Goal: Check status: Check status

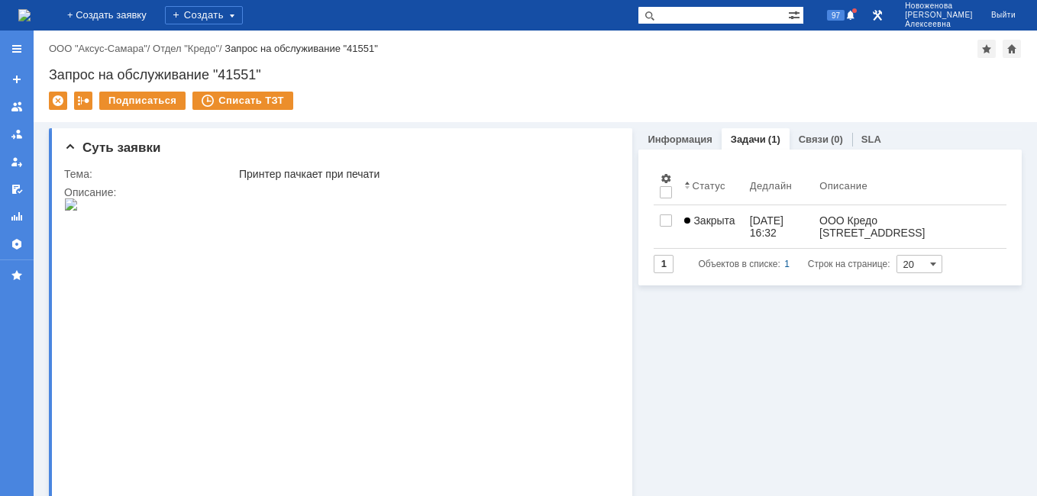
click at [31, 11] on img at bounding box center [24, 15] width 12 height 12
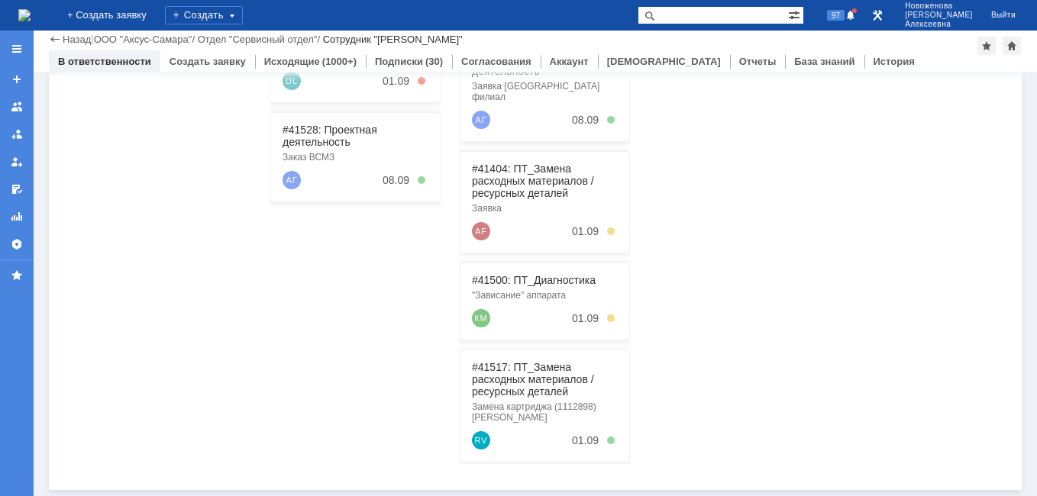
scroll to position [84, 0]
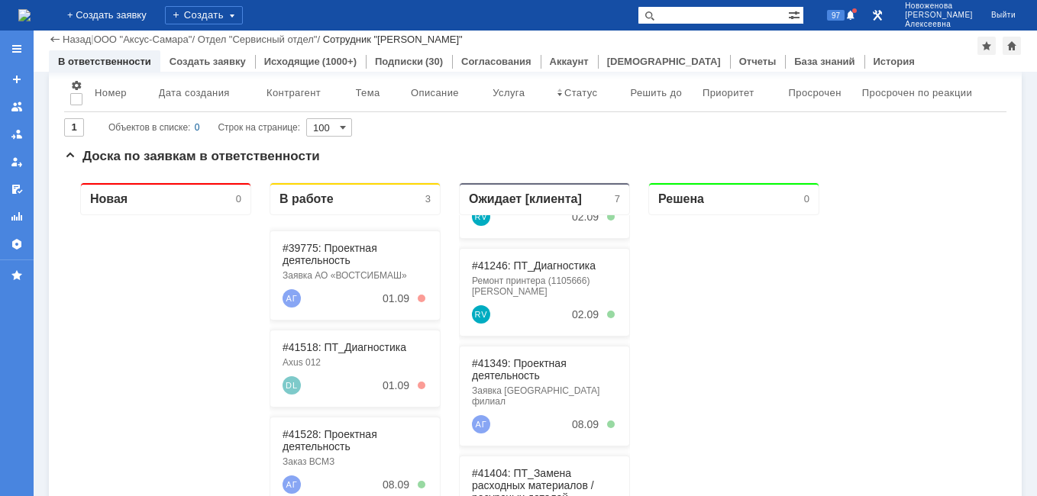
click at [738, 14] on input "text" at bounding box center [713, 15] width 150 height 18
paste input "41404"
type input "41404"
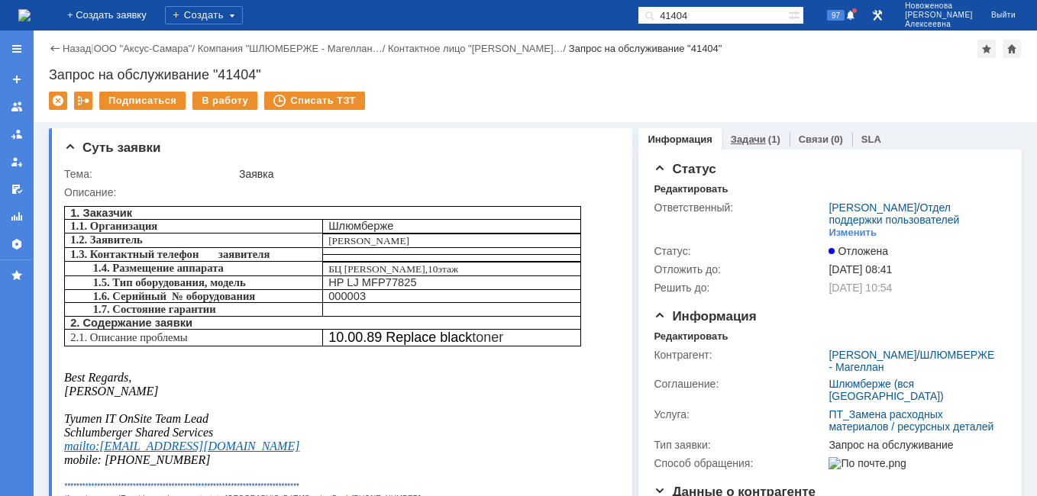
click at [744, 139] on link "Задачи" at bounding box center [748, 139] width 35 height 11
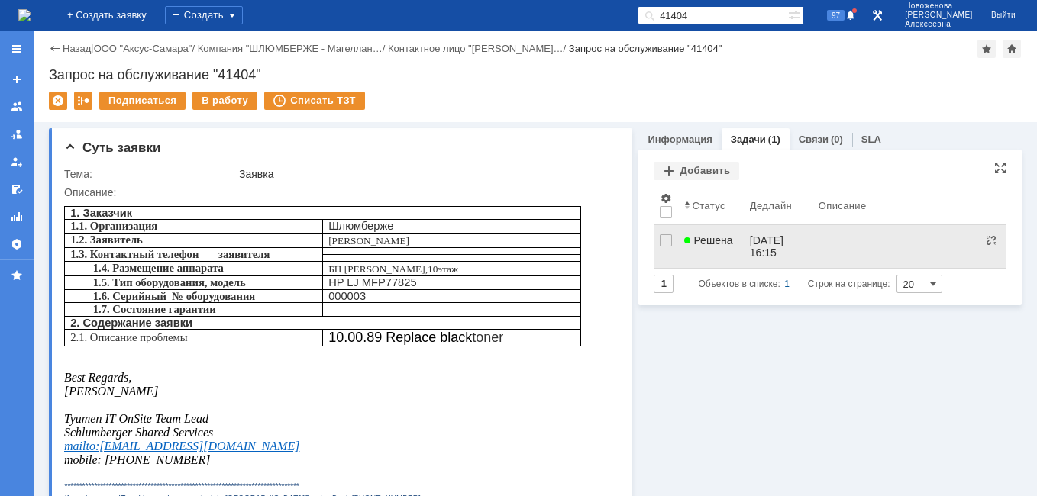
click at [723, 239] on span "Решена" at bounding box center [708, 240] width 48 height 12
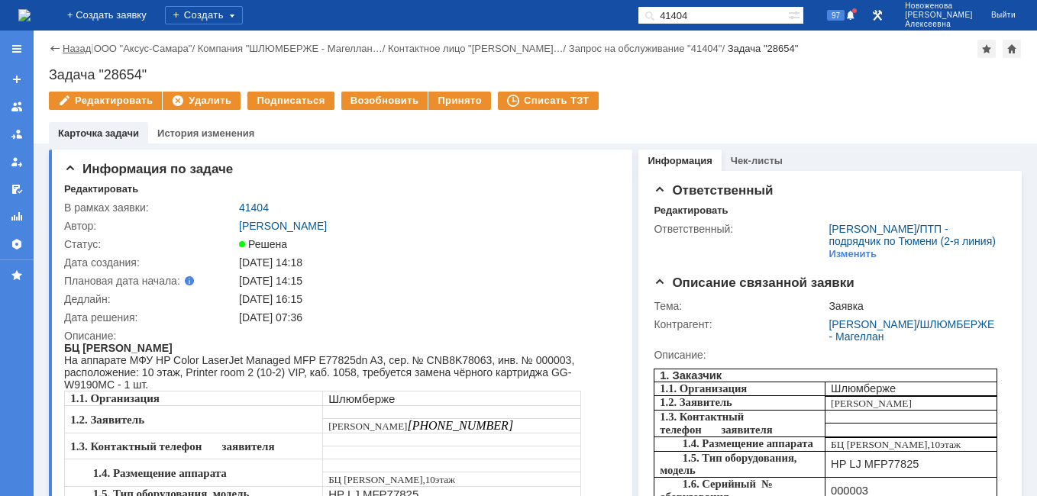
click at [70, 47] on link "Назад" at bounding box center [77, 48] width 28 height 11
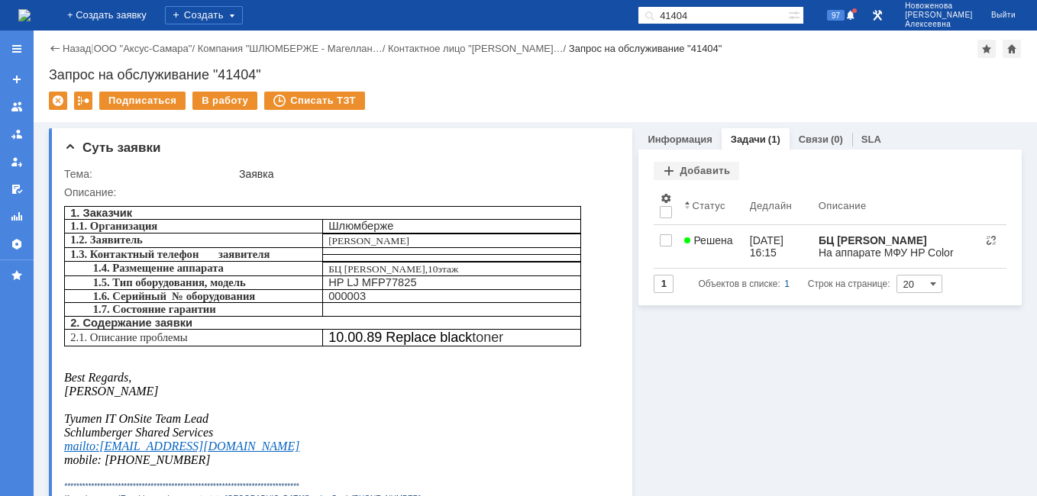
click at [31, 12] on img at bounding box center [24, 15] width 12 height 12
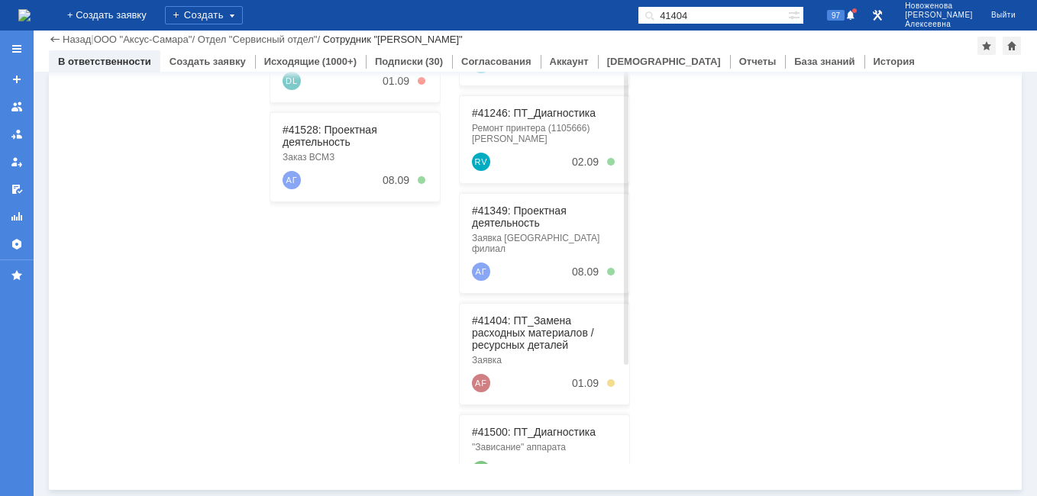
scroll to position [37, 0]
click at [515, 316] on link "#41404: ПТ_Замена расходных материалов / ресурсных деталей" at bounding box center [533, 333] width 122 height 37
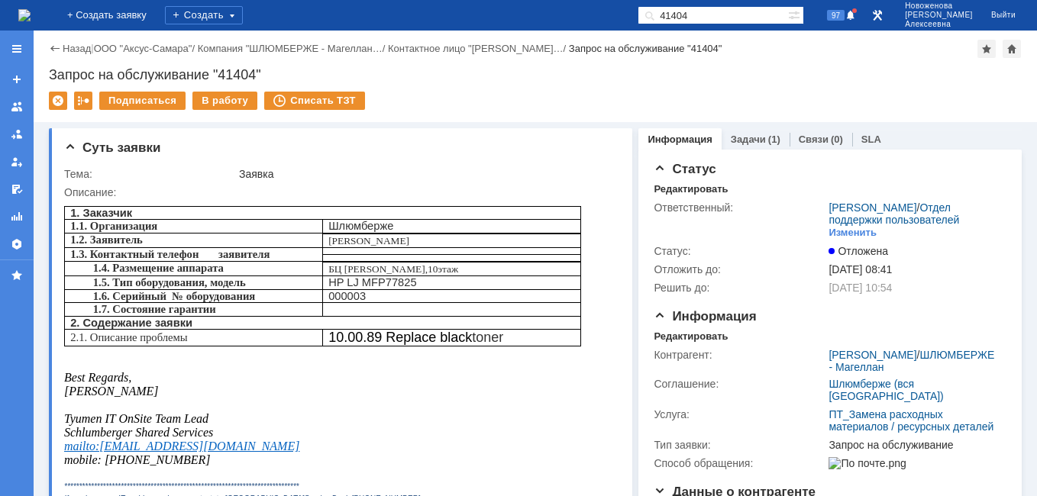
click at [76, 41] on div "Назад | ООО "Аксус-Самара" / Компания "ШЛЮМБЕРЖЕ - Магеллан… / Контактное лицо …" at bounding box center [535, 49] width 973 height 18
click at [69, 50] on link "Назад" at bounding box center [77, 48] width 28 height 11
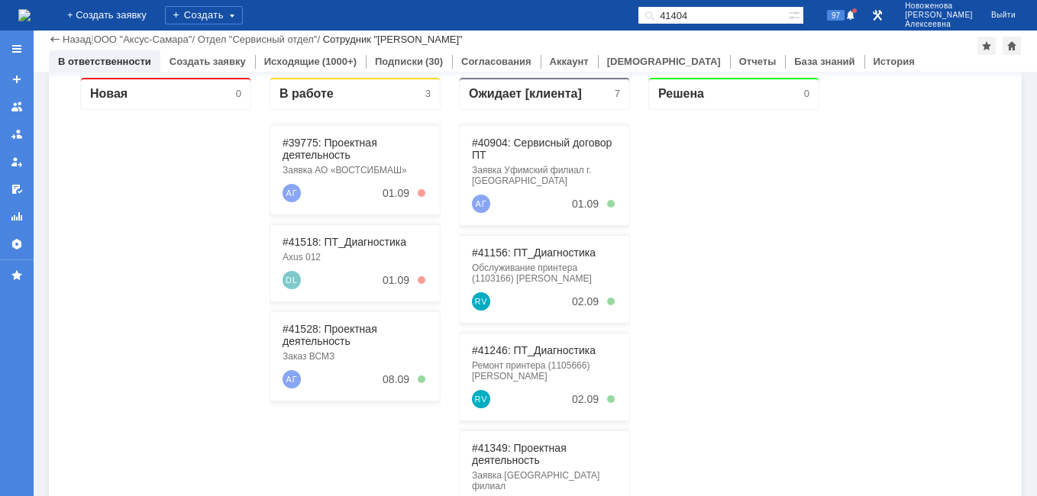
scroll to position [153, 0]
